Goal: Information Seeking & Learning: Learn about a topic

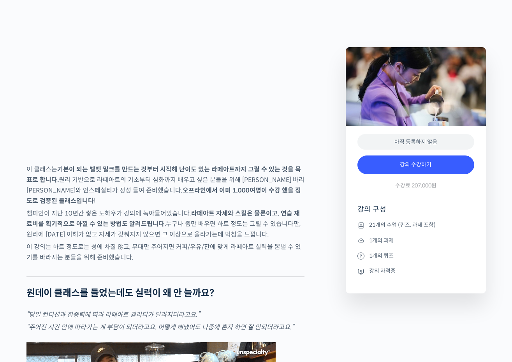
scroll to position [1324, 0]
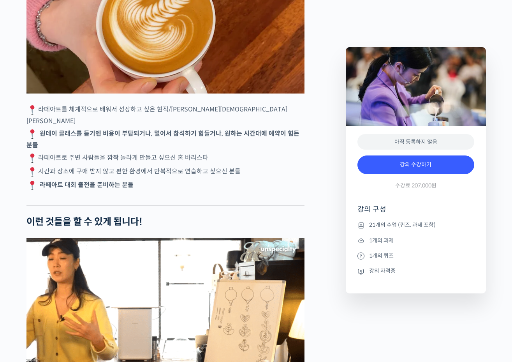
scroll to position [1792, 0]
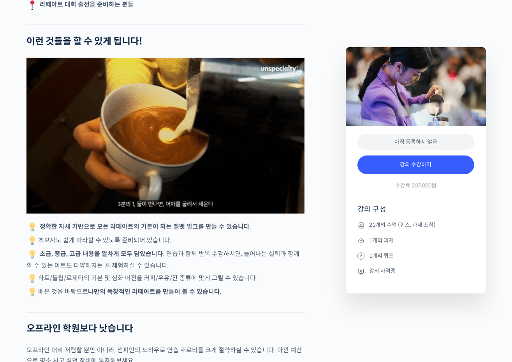
scroll to position [1987, 0]
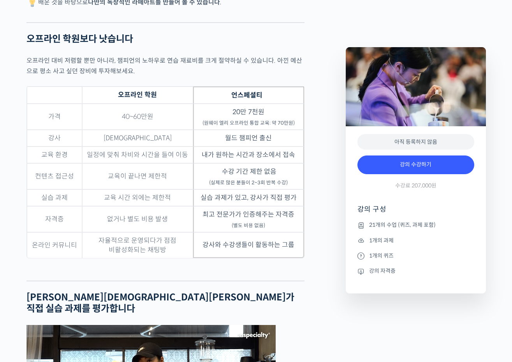
scroll to position [2298, 0]
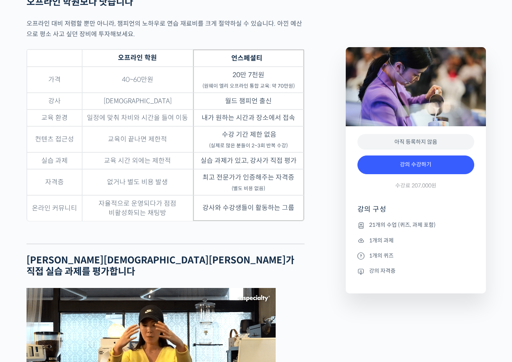
click at [329, 200] on div "이지유 바리스타를 소개합니다! <카페 원웨이> 대표 2025 월드 라떼아트 챔피언십(WLAC) 3위 2025 한국 라떼아트 챔피언십(KLAC)…" at bounding box center [182, 277] width 319 height 4508
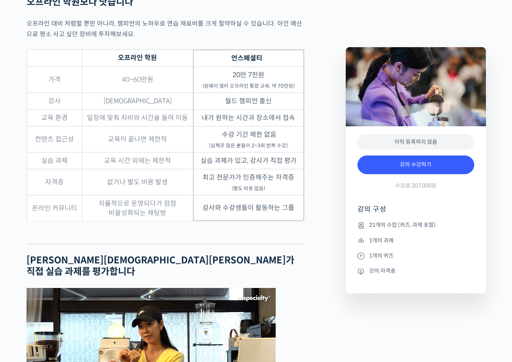
click at [328, 201] on div "이지유 바리스타를 소개합니다! <카페 원웨이> 대표 2025 월드 라떼아트 챔피언십(WLAC) 3위 2025 한국 라떼아트 챔피언십(KLAC)…" at bounding box center [182, 277] width 319 height 4508
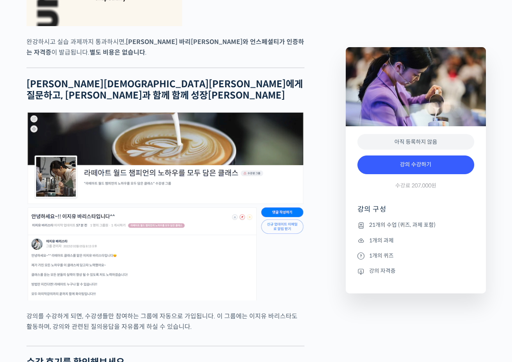
scroll to position [2999, 0]
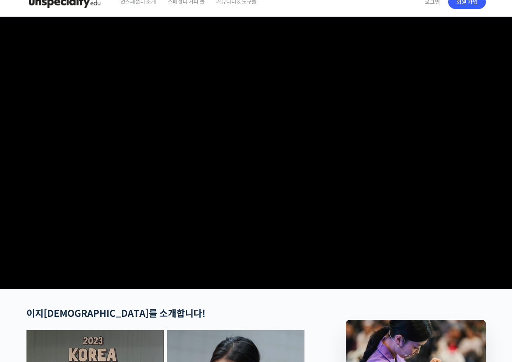
scroll to position [0, 0]
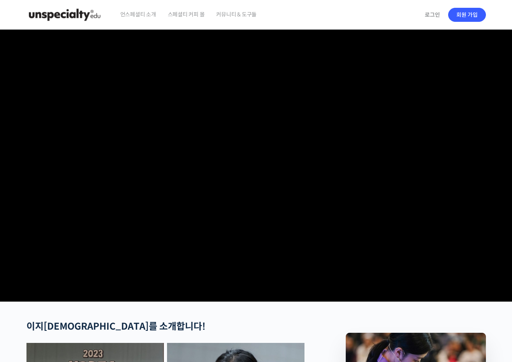
click at [74, 15] on img at bounding box center [64, 14] width 76 height 23
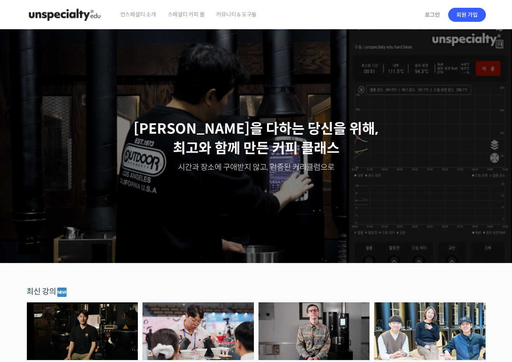
click at [240, 12] on span "커뮤니티 & 도구들" at bounding box center [236, 15] width 41 height 30
